Goal: Participate in discussion: Engage in conversation with other users on a specific topic

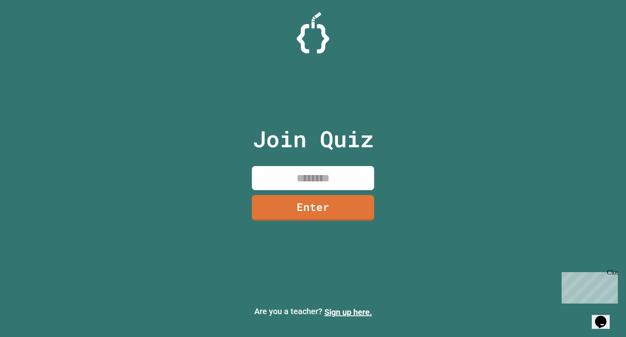
click at [353, 175] on input at bounding box center [313, 178] width 122 height 24
type input "********"
click at [290, 215] on link "Enter" at bounding box center [313, 207] width 122 height 27
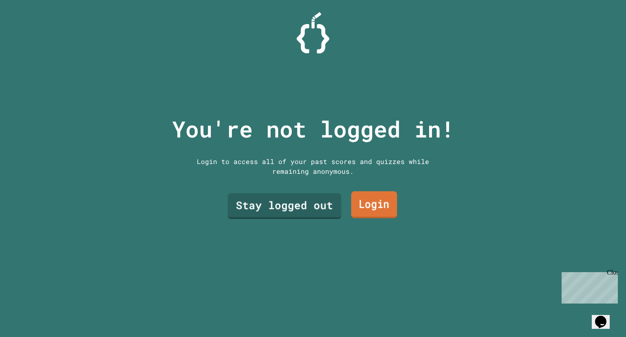
click at [372, 212] on link "Login" at bounding box center [374, 204] width 46 height 27
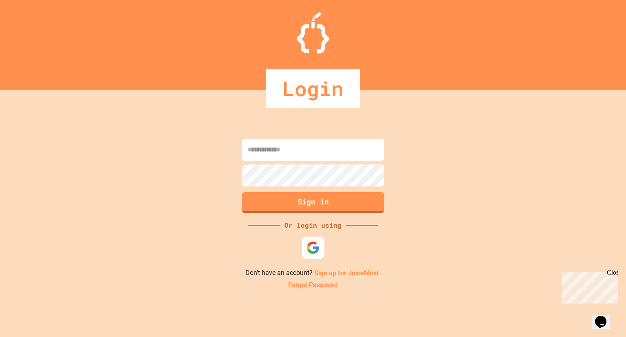
click at [315, 245] on img at bounding box center [313, 247] width 13 height 13
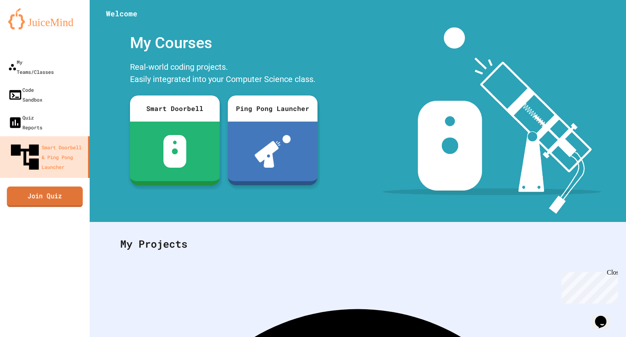
click at [62, 186] on link "Join Quiz" at bounding box center [45, 196] width 76 height 20
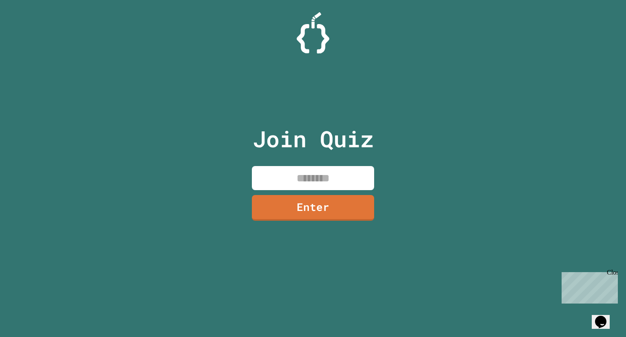
click at [280, 180] on input at bounding box center [313, 178] width 122 height 24
type input "********"
click at [318, 203] on link "Enter" at bounding box center [313, 207] width 122 height 27
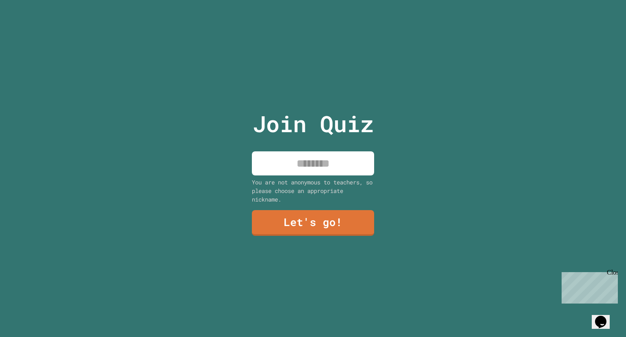
click at [303, 159] on input at bounding box center [313, 163] width 122 height 24
type input "*****"
click at [325, 221] on link "Let's go!" at bounding box center [313, 221] width 120 height 27
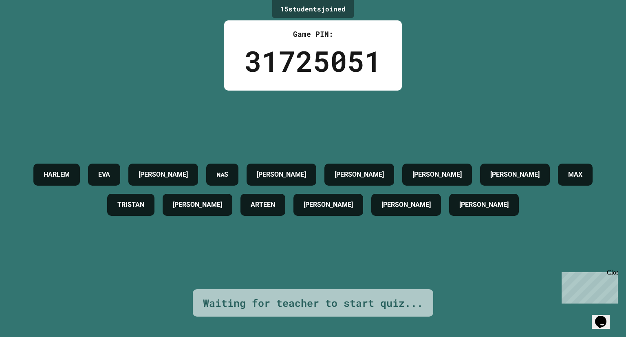
drag, startPoint x: 199, startPoint y: 72, endPoint x: 220, endPoint y: 74, distance: 21.3
click at [220, 74] on div "15 student s joined Game PIN: 31725051 HARLEM [PERSON_NAME] [PERSON_NAME] ɴᴀS […" at bounding box center [313, 168] width 626 height 337
click at [483, 71] on div "15 student s joined Game PIN: 31725051 HARLEM [PERSON_NAME] [PERSON_NAME] ɴᴀS […" at bounding box center [313, 168] width 626 height 337
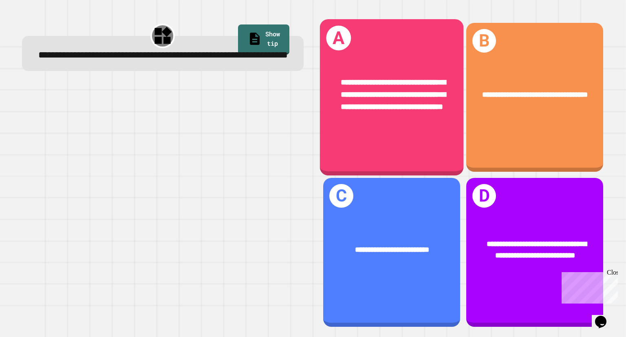
click at [396, 127] on div "**********" at bounding box center [391, 95] width 143 height 68
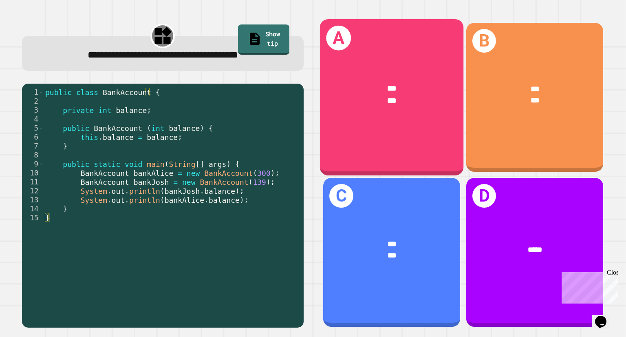
click at [399, 116] on div "*** ***" at bounding box center [391, 94] width 143 height 55
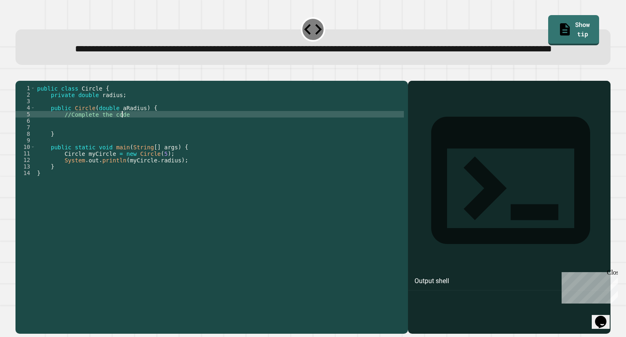
click at [137, 144] on div "public class Circle { private double radius ; public Circle ( double aRadius ) …" at bounding box center [219, 189] width 368 height 209
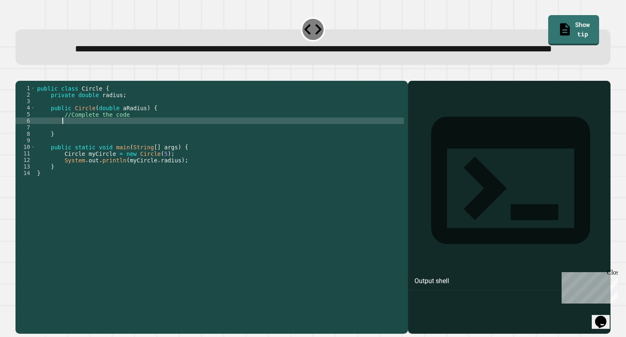
click at [139, 148] on div "public class Circle { private double radius ; public Circle ( double aRadius ) …" at bounding box center [219, 189] width 368 height 209
type textarea "*"
click at [20, 74] on icon "button" at bounding box center [20, 74] width 0 height 0
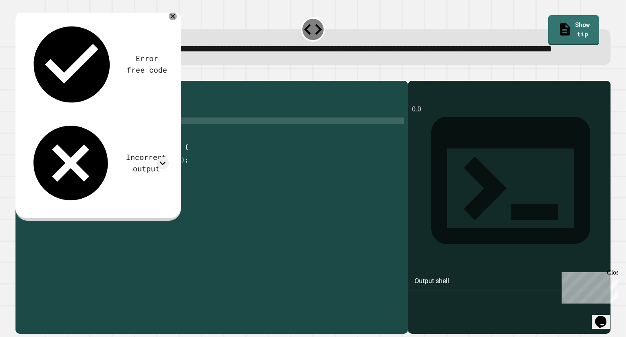
click at [62, 148] on div "public class Circle { private double radius ; public Circle ( double aRadius ) …" at bounding box center [219, 189] width 368 height 209
click at [20, 74] on icon "button" at bounding box center [20, 74] width 0 height 0
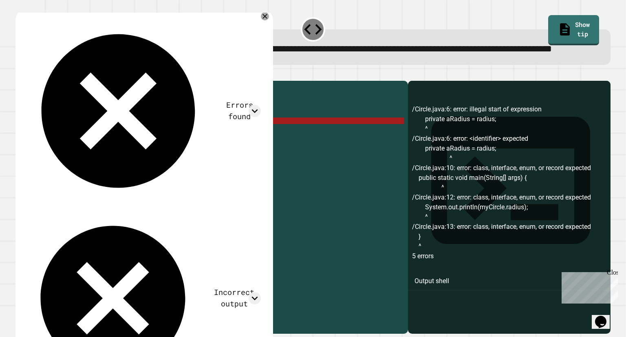
drag, startPoint x: 145, startPoint y: 147, endPoint x: 91, endPoint y: 150, distance: 53.9
click at [91, 150] on div "public class Circle { private double radius ; public Circle ( double aRadius ) …" at bounding box center [219, 189] width 368 height 209
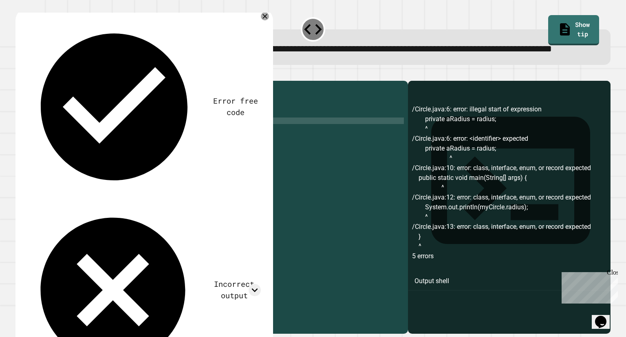
scroll to position [0, 7]
click at [20, 74] on icon "button" at bounding box center [20, 74] width 0 height 0
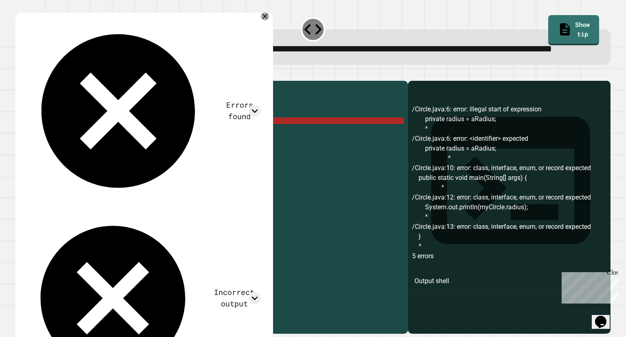
click at [87, 147] on div "public class Circle { private double radius ; public Circle ( double aRadius ) …" at bounding box center [219, 189] width 368 height 209
click at [77, 147] on div "public class Circle { private double radius ; public Circle ( double aRadius ) …" at bounding box center [219, 189] width 368 height 209
type textarea "**********"
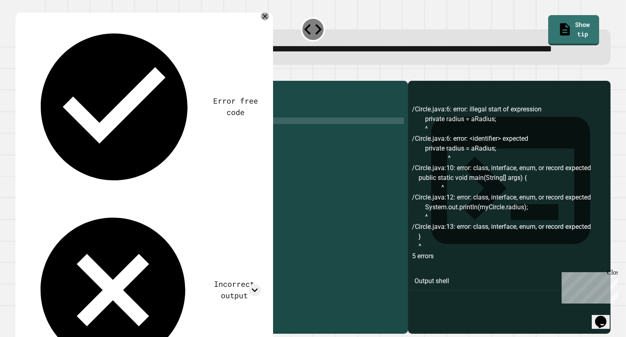
click at [20, 74] on icon "button" at bounding box center [20, 74] width 0 height 0
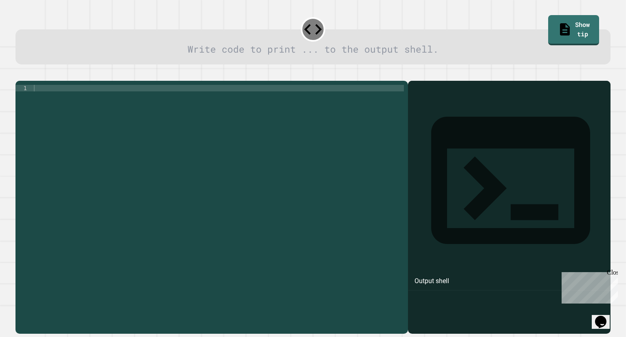
scroll to position [0, 0]
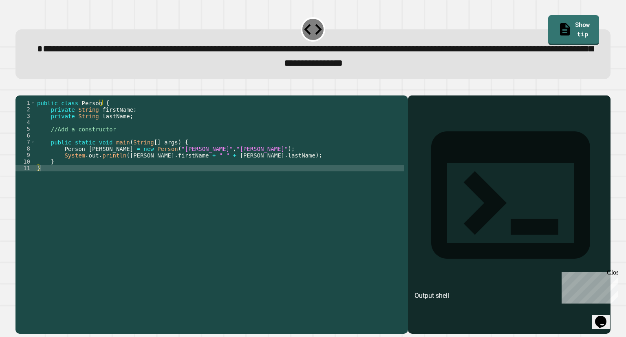
click at [125, 142] on div "public class Person { private String firstName ; private String lastName ; //Ad…" at bounding box center [219, 203] width 368 height 209
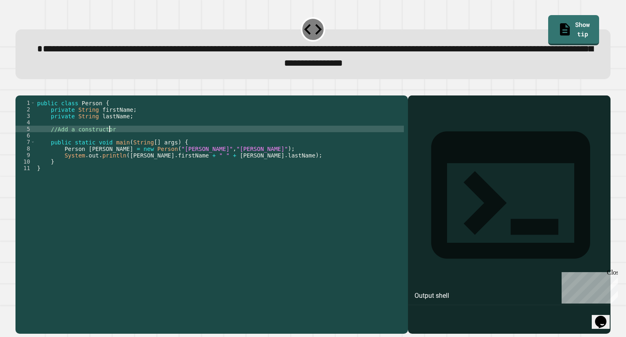
type textarea "**********"
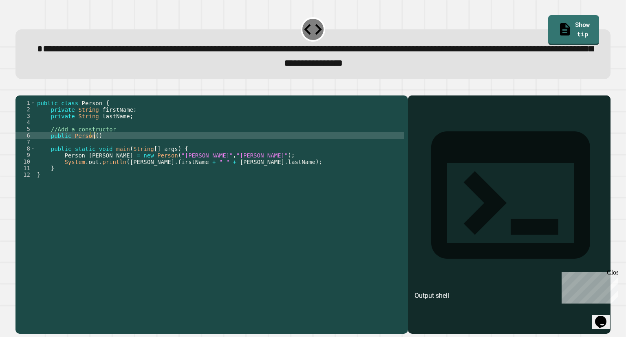
scroll to position [0, 3]
type textarea "**********"
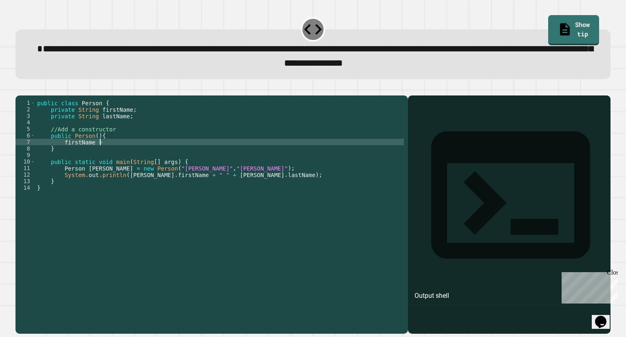
scroll to position [0, 4]
click at [95, 147] on div "public class Person { private String firstName ; private String lastName ; //Ad…" at bounding box center [219, 203] width 368 height 209
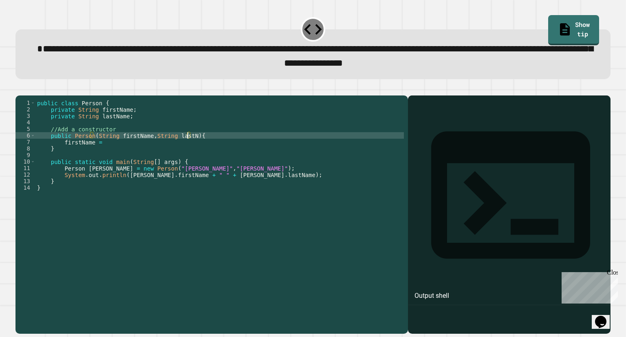
scroll to position [0, 11]
click at [106, 157] on div "public class Person { private String firstName ; private String lastName ; //Ad…" at bounding box center [219, 203] width 368 height 209
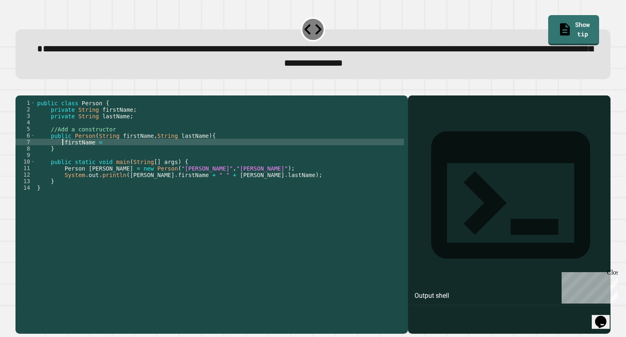
click at [64, 154] on div "public class Person { private String firstName ; private String lastName ; //Ad…" at bounding box center [219, 203] width 368 height 209
click at [135, 152] on div "public class Person { private String firstName ; private String lastName ; //Ad…" at bounding box center [219, 203] width 368 height 209
type textarea "**********"
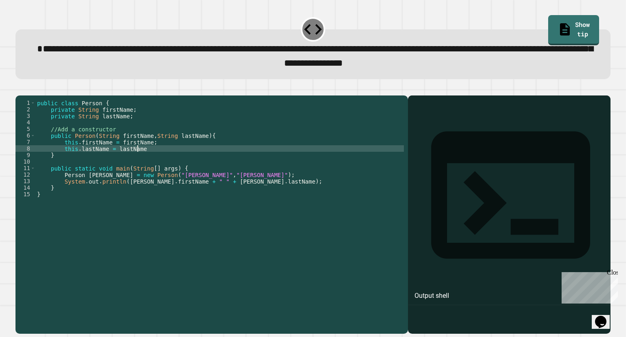
scroll to position [0, 7]
type textarea "**********"
click at [20, 88] on button "button" at bounding box center [20, 88] width 0 height 0
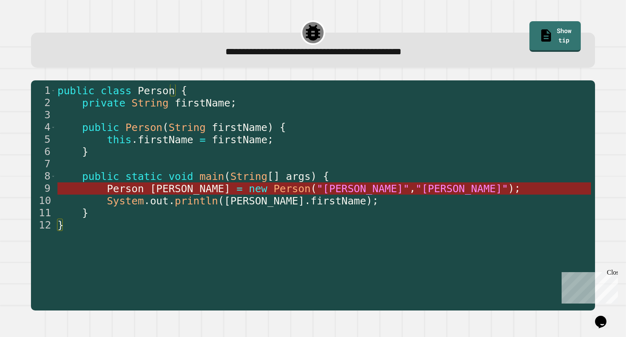
click at [317, 191] on span ""[PERSON_NAME]"" at bounding box center [363, 189] width 93 height 12
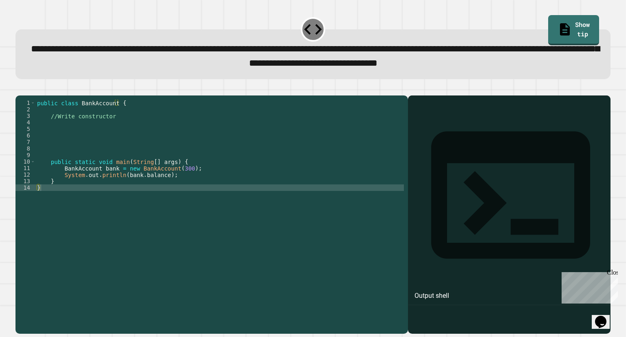
click at [77, 133] on div "public class BankAccount { //Write constructor public static void main ( String…" at bounding box center [219, 203] width 368 height 209
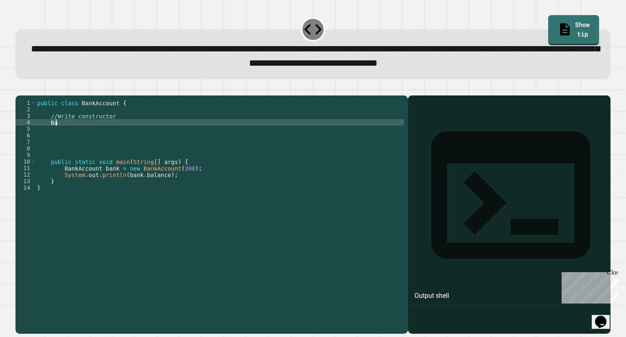
scroll to position [0, 0]
type textarea "*"
click at [171, 136] on div "public class BankAccount { //Write constructor public BankAccount ( int balance…" at bounding box center [219, 203] width 368 height 209
type textarea "**********"
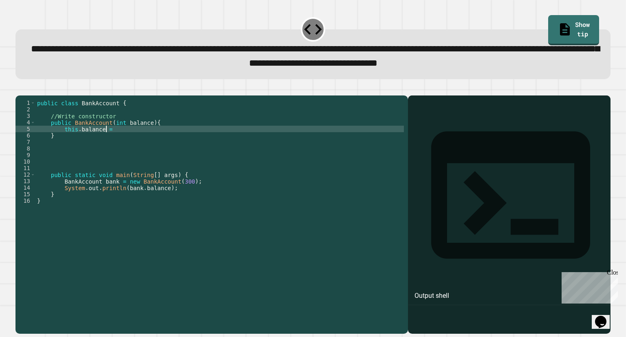
scroll to position [0, 4]
type textarea "**********"
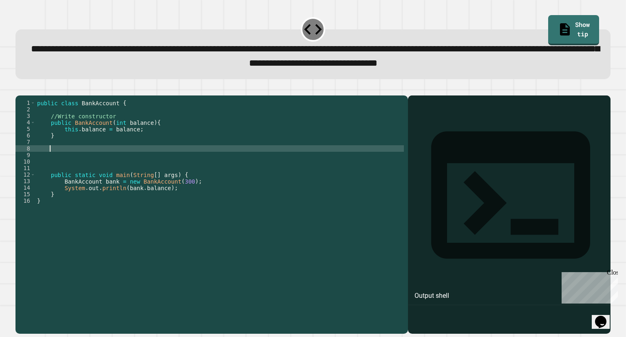
click at [176, 160] on div "public class BankAccount { //Write constructor public BankAccount ( int balance…" at bounding box center [219, 203] width 368 height 209
click at [18, 93] on div at bounding box center [312, 91] width 595 height 10
click at [27, 95] on icon "button" at bounding box center [25, 93] width 4 height 6
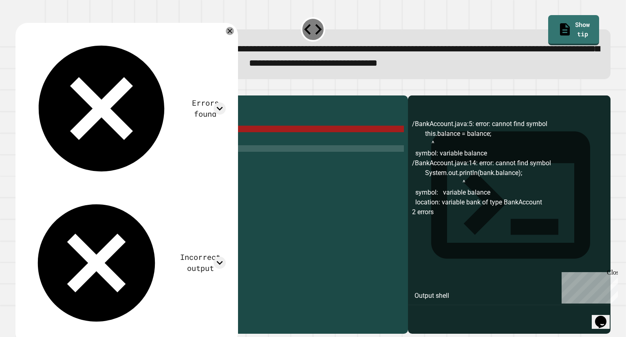
click at [122, 135] on div "public class BankAccount { //Write constructor public BankAccount ( int balance…" at bounding box center [219, 203] width 368 height 209
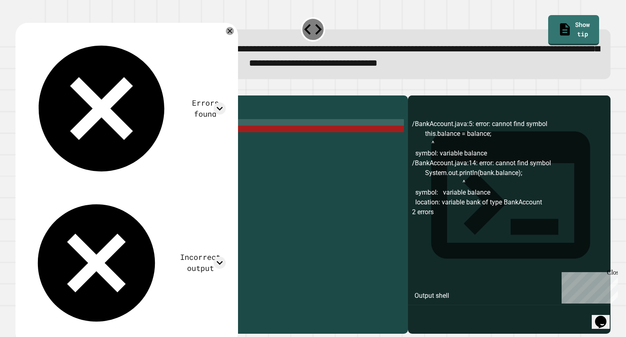
click at [105, 141] on div "public class BankAccount { //Write constructor public BankAccount ( int balance…" at bounding box center [219, 203] width 368 height 209
click at [110, 127] on div "public class BankAccount { //Write constructor public BankAccount ( int balance…" at bounding box center [219, 203] width 368 height 209
click at [238, 37] on div "Errors found /BankAccount.java:5: error: cannot find symbol this.balance = bala…" at bounding box center [126, 184] width 222 height 323
click at [234, 29] on div at bounding box center [229, 30] width 9 height 9
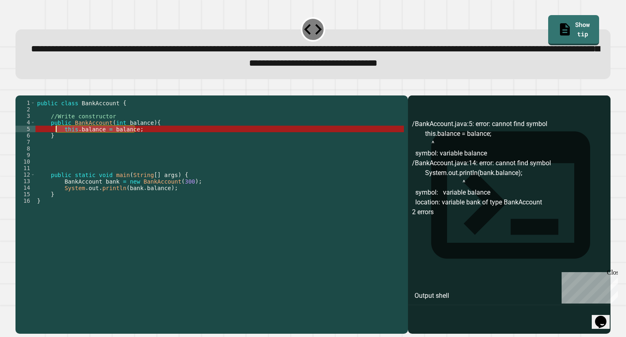
drag, startPoint x: 149, startPoint y: 142, endPoint x: 56, endPoint y: 138, distance: 93.4
click at [56, 138] on div "public class BankAccount { //Write constructor public BankAccount ( int balance…" at bounding box center [219, 203] width 368 height 209
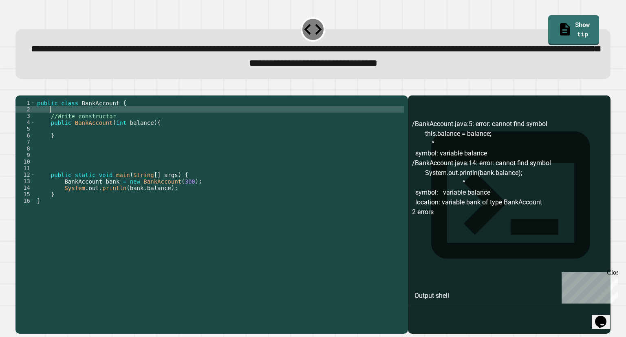
click at [133, 123] on div "public class BankAccount { //Write constructor public BankAccount ( int balance…" at bounding box center [219, 203] width 368 height 209
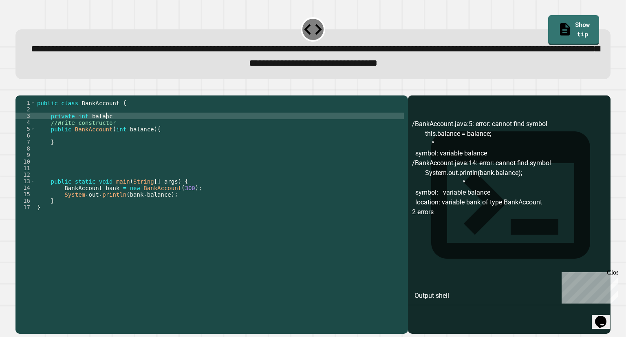
scroll to position [0, 4]
type textarea "**********"
click at [161, 142] on div "public class BankAccount { private int balance ; //Write constructor public Ban…" at bounding box center [219, 203] width 368 height 209
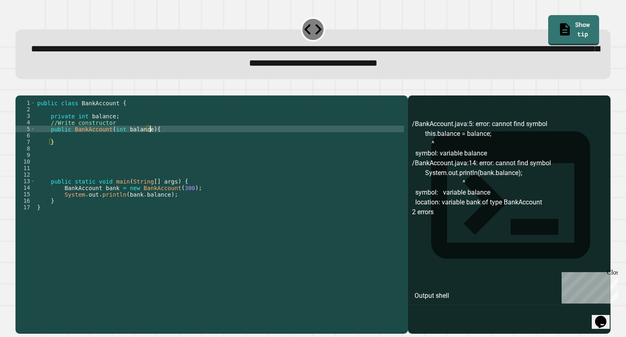
click at [163, 147] on div "public class BankAccount { private int balance ; //Write constructor public Ban…" at bounding box center [219, 203] width 368 height 209
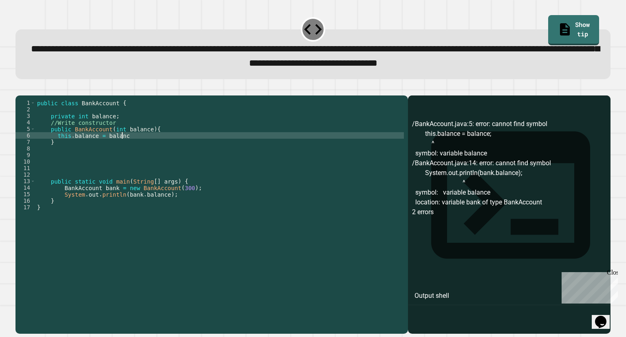
scroll to position [0, 6]
type textarea "**********"
click at [20, 88] on icon "button" at bounding box center [20, 88] width 0 height 0
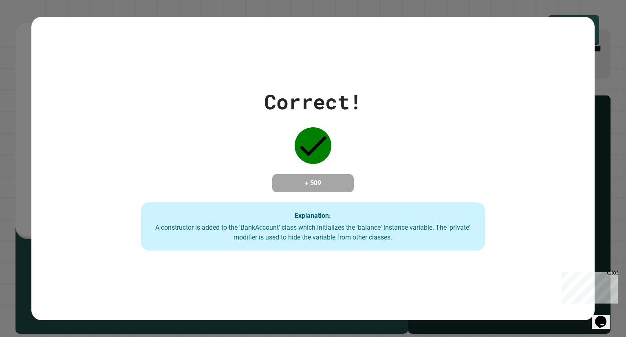
click at [615, 273] on div "Close" at bounding box center [612, 274] width 10 height 10
